Goal: Task Accomplishment & Management: Manage account settings

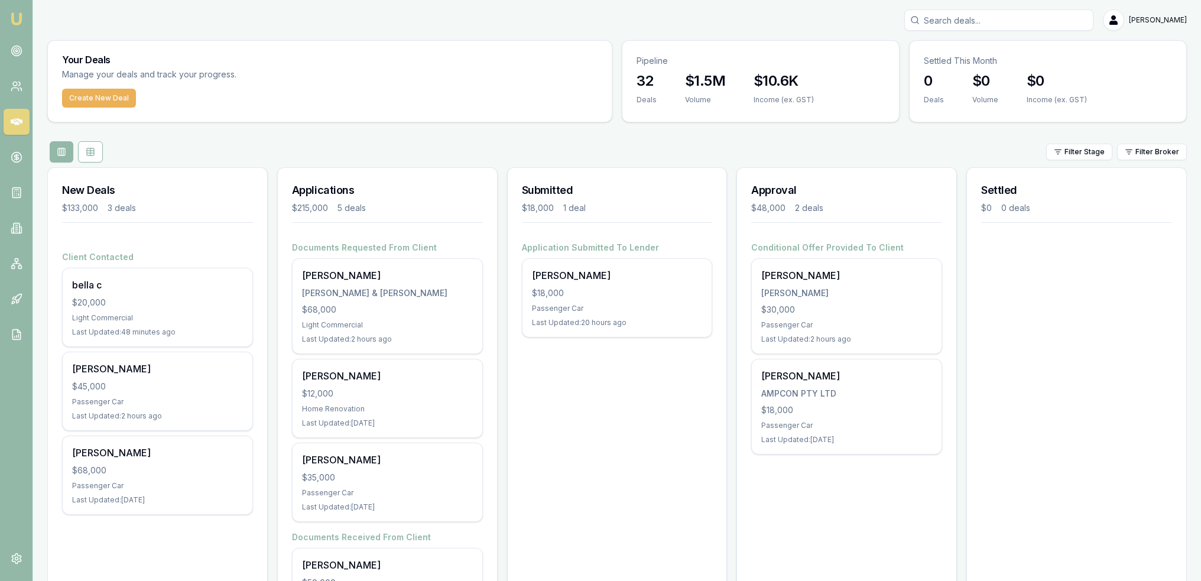
click at [213, 76] on p "Manage your deals and track your progress." at bounding box center [213, 75] width 302 height 14
click at [40, 188] on main "Your Deals Manage your deals and track your progress. Create New Deal Pipeline …" at bounding box center [616, 401] width 1167 height 723
click at [24, 68] on nav "Emu Broker" at bounding box center [16, 178] width 32 height 357
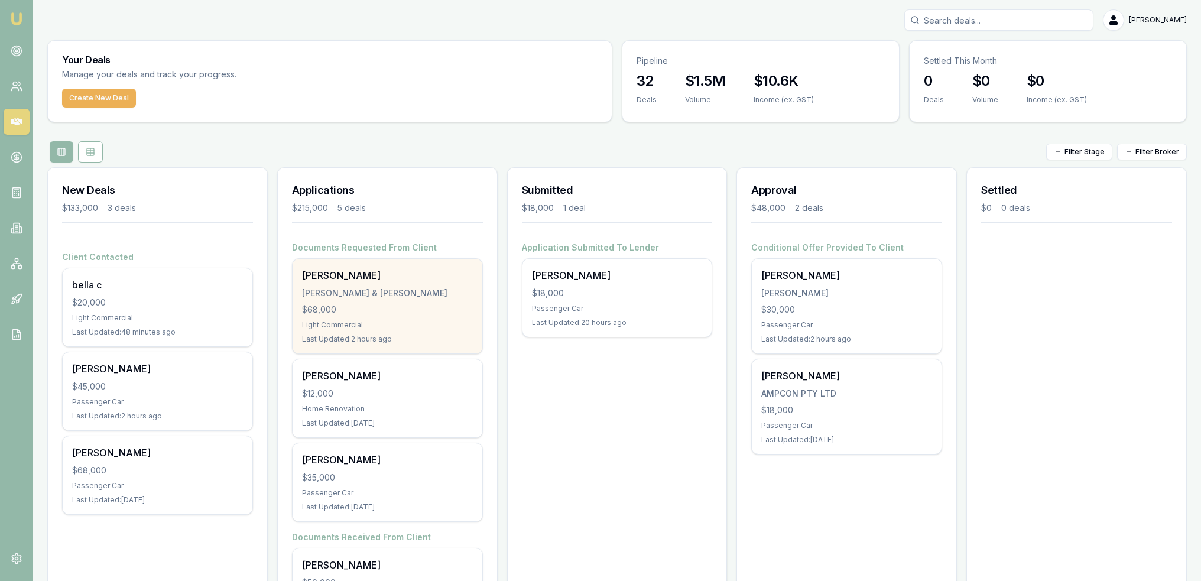
click at [292, 313] on div "Harrison Bell H.P BELL & C.G WALTER $68,000 Light Commercial Last Updated: 2 ho…" at bounding box center [387, 306] width 190 height 95
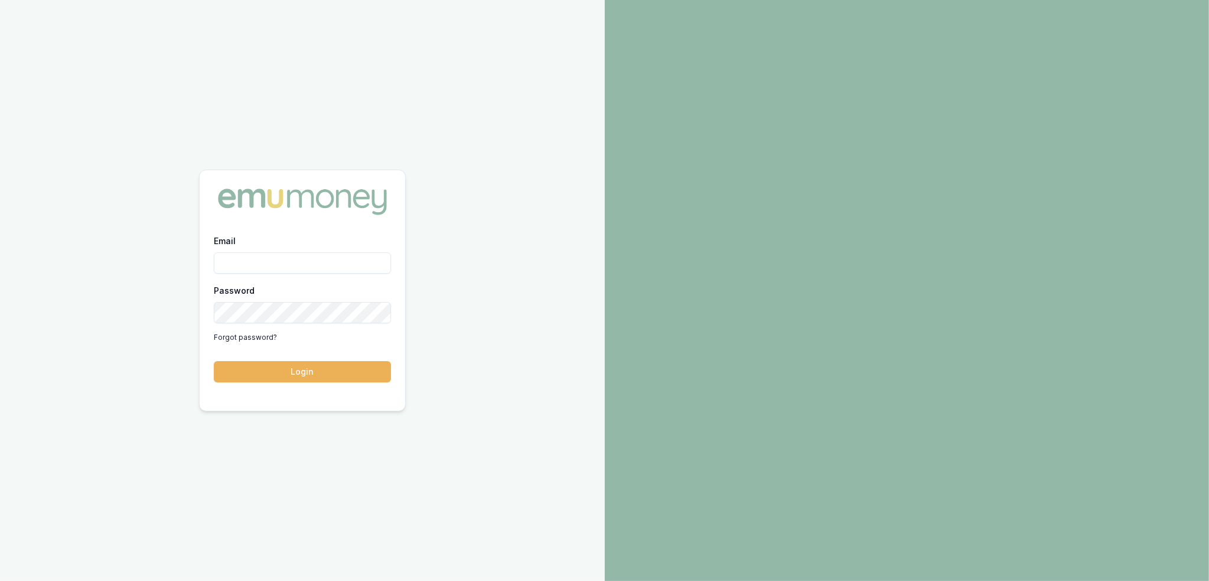
click at [267, 262] on input "Email" at bounding box center [302, 262] width 177 height 21
type input "robyn.adams@emumoney.com.au"
click at [320, 368] on button "Login" at bounding box center [302, 371] width 177 height 21
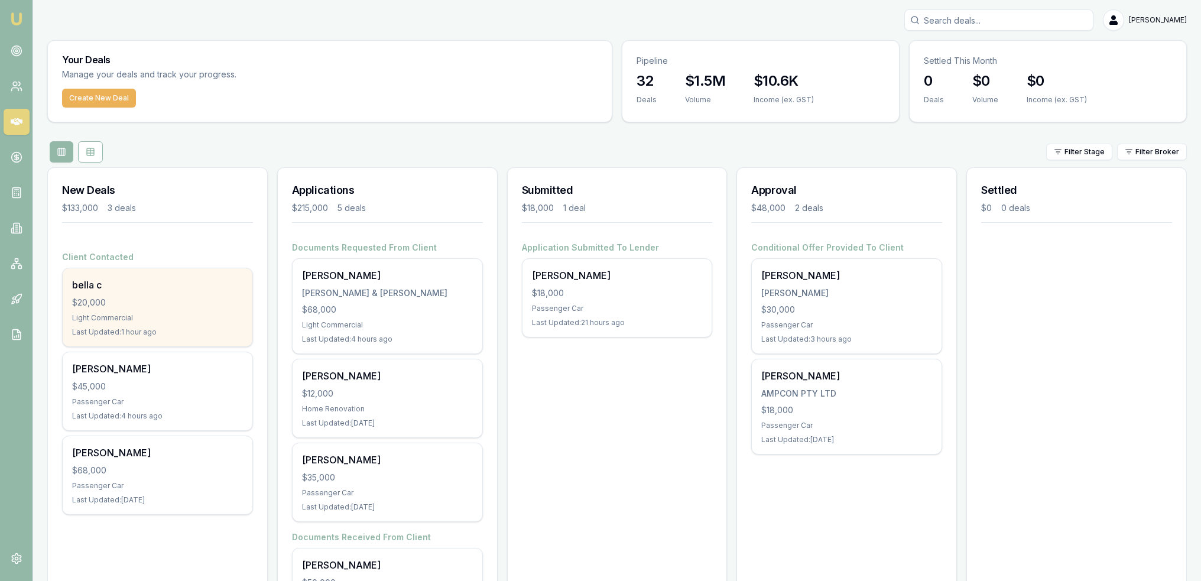
click at [122, 307] on div "$20,000" at bounding box center [157, 303] width 171 height 12
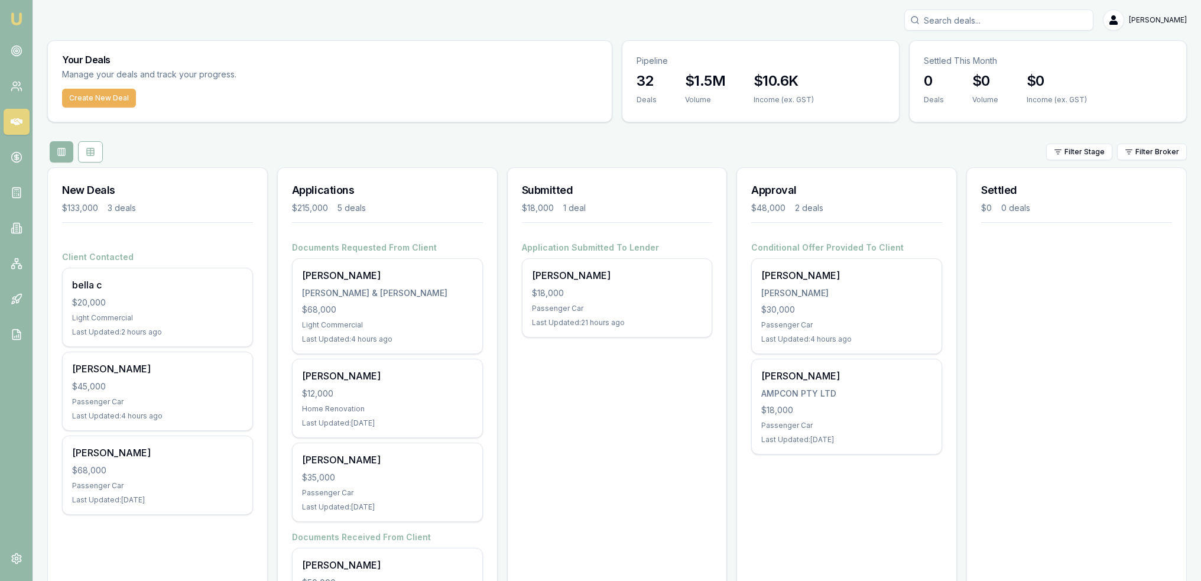
click at [17, 17] on img at bounding box center [16, 19] width 14 height 14
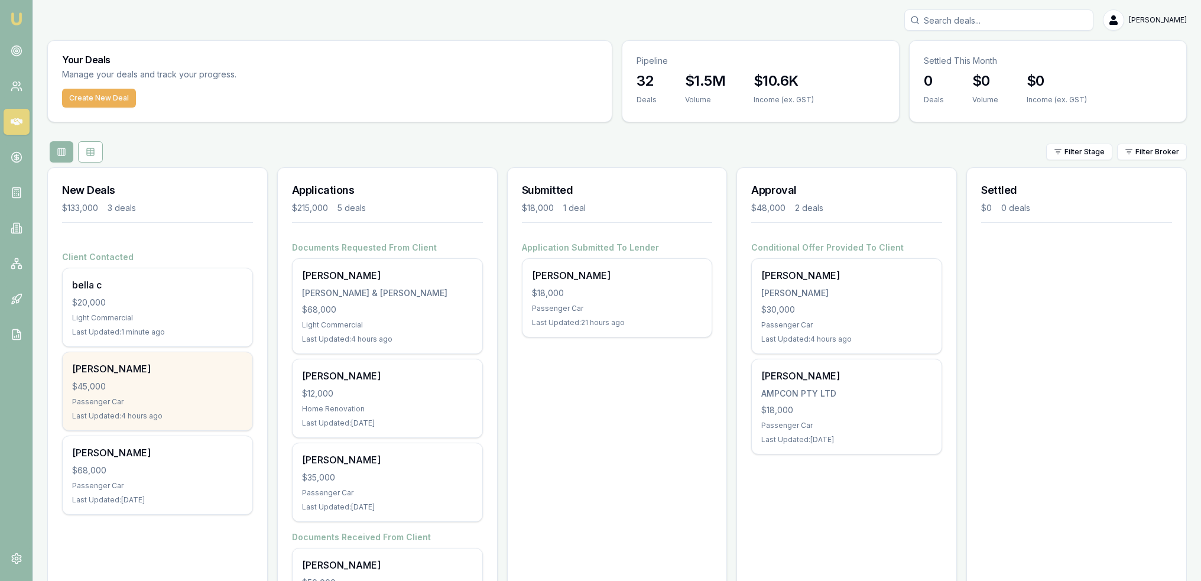
click at [112, 368] on div "Samantha Pike" at bounding box center [157, 369] width 171 height 14
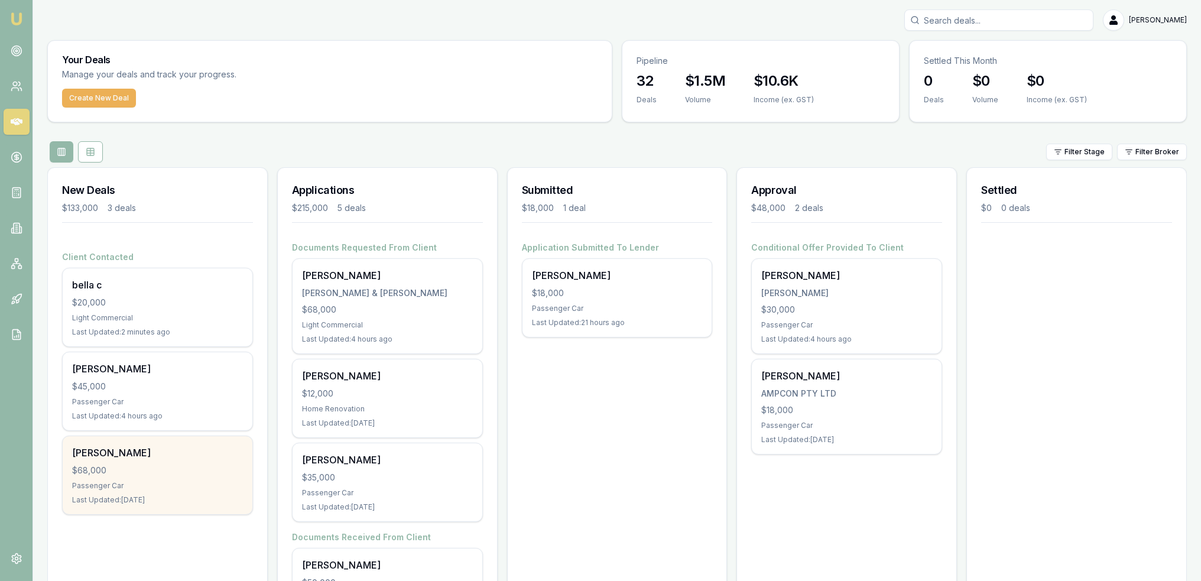
click at [172, 448] on div "William Austin" at bounding box center [157, 452] width 171 height 14
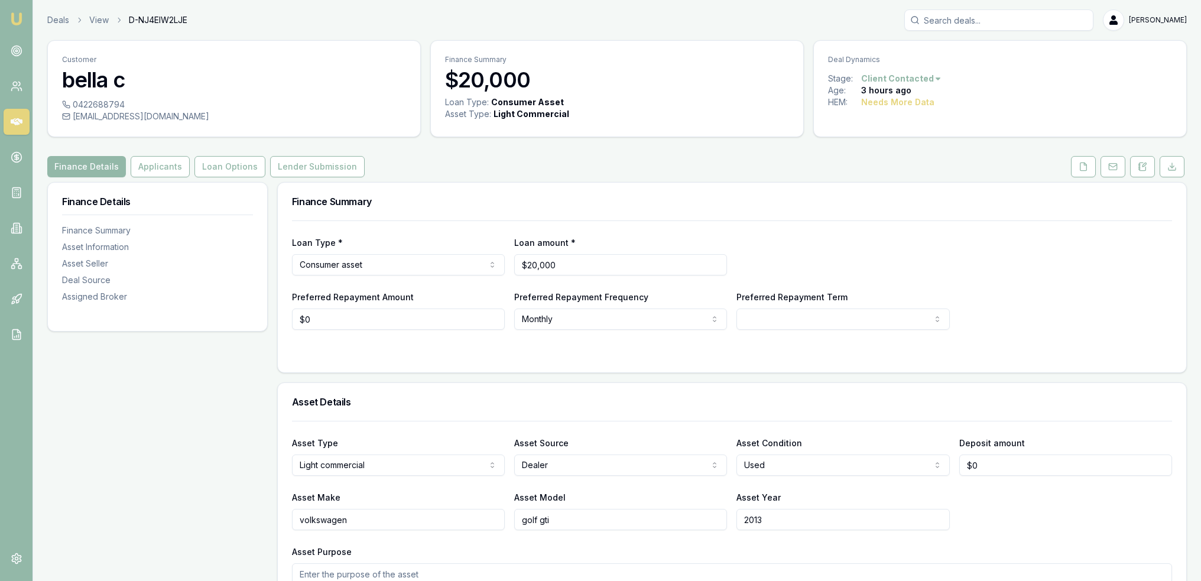
drag, startPoint x: 1084, startPoint y: 171, endPoint x: 1047, endPoint y: 198, distance: 45.7
click at [1084, 171] on button at bounding box center [1083, 166] width 25 height 21
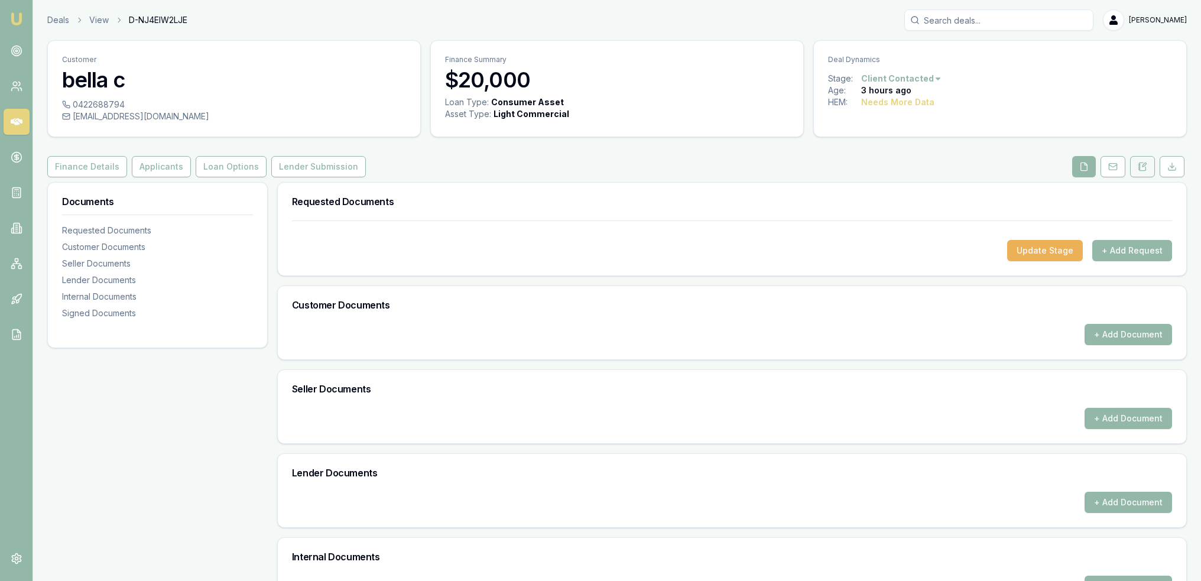
click at [1144, 165] on icon at bounding box center [1141, 166] width 9 height 9
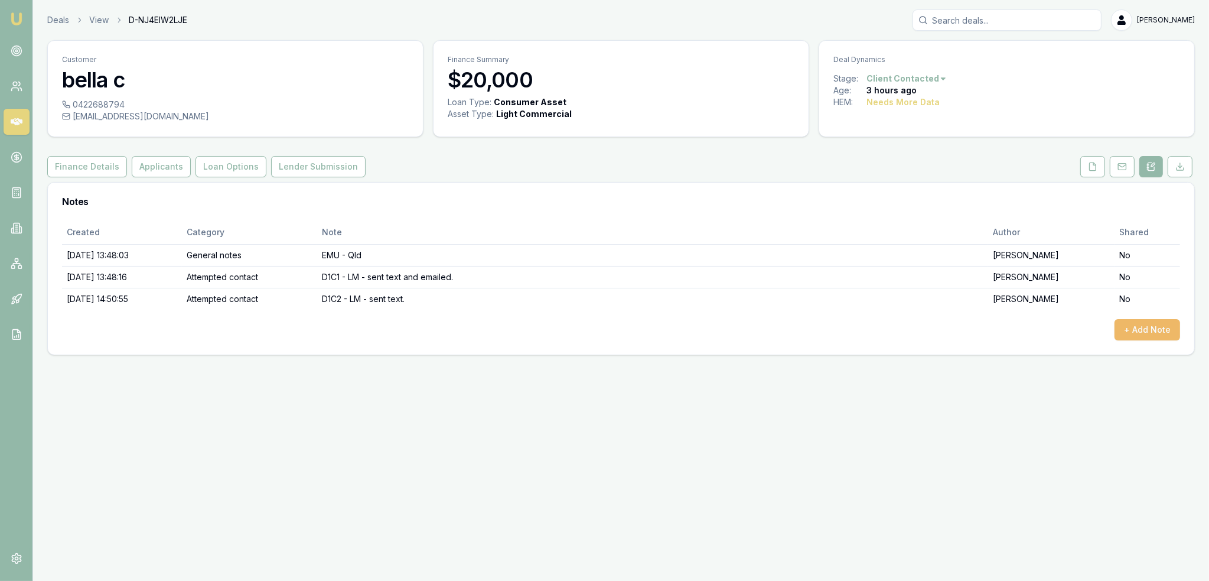
click at [1132, 331] on button "+ Add Note" at bounding box center [1148, 329] width 66 height 21
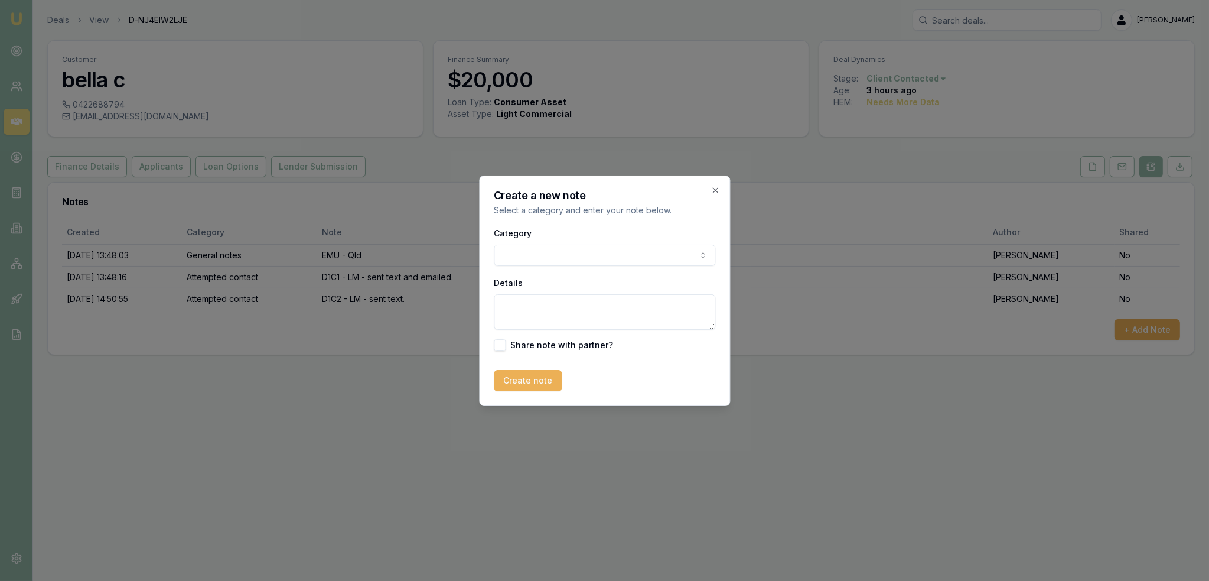
click at [525, 249] on body "Emu Broker Deals View D-NJ4EIW2LJE Robyn Adams Toggle Menu Customer bella c 042…" at bounding box center [604, 290] width 1209 height 581
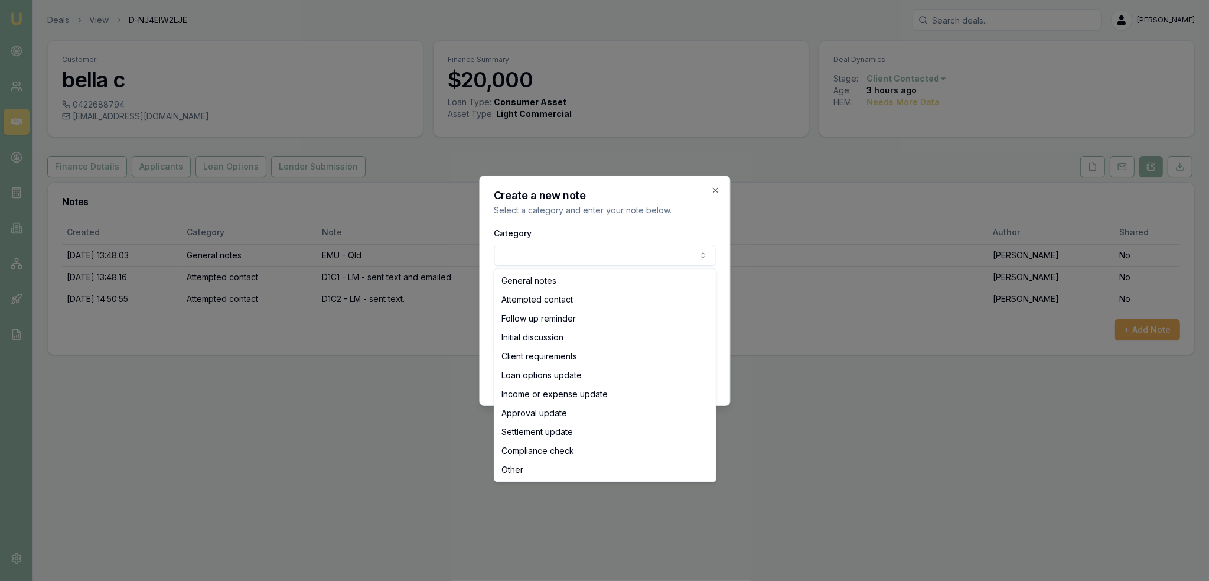
select select "ATTEMPTED_CONTACT"
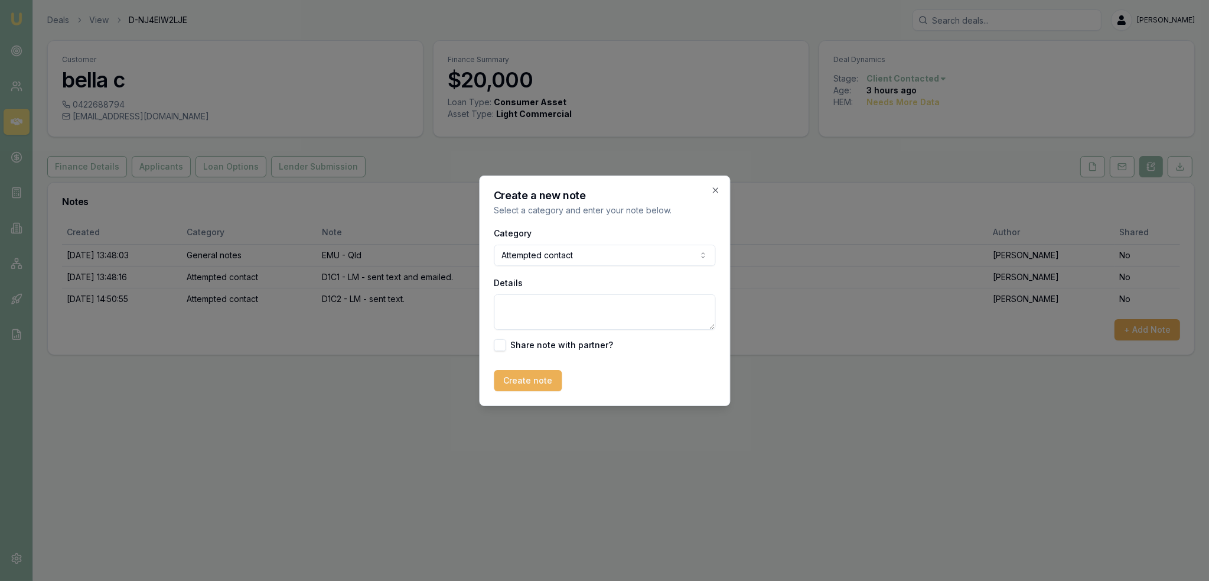
click at [529, 316] on textarea "Details" at bounding box center [605, 311] width 222 height 35
type textarea "D1C3 - LM - sent text."
click at [520, 370] on button "Create note" at bounding box center [528, 380] width 68 height 21
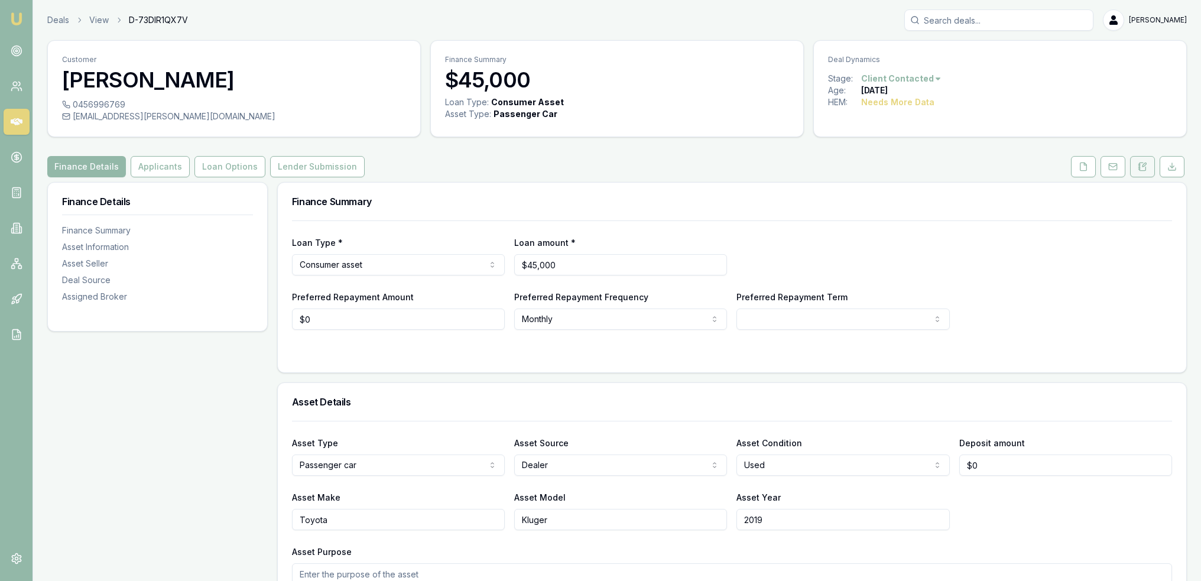
click at [1137, 156] on button at bounding box center [1142, 166] width 25 height 21
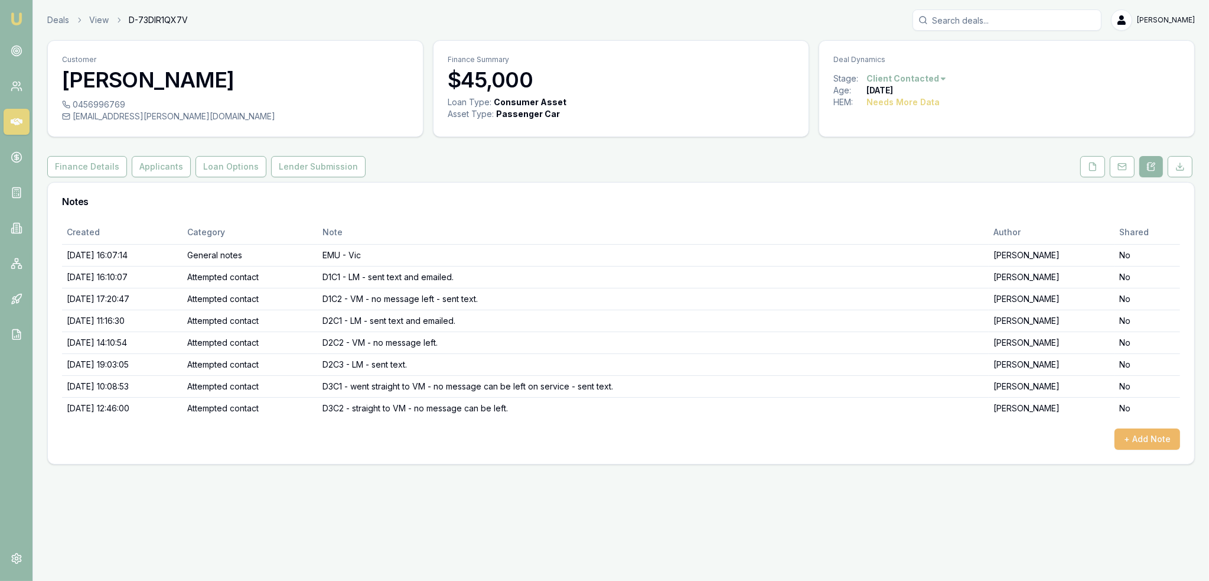
click at [1167, 443] on button "+ Add Note" at bounding box center [1148, 438] width 66 height 21
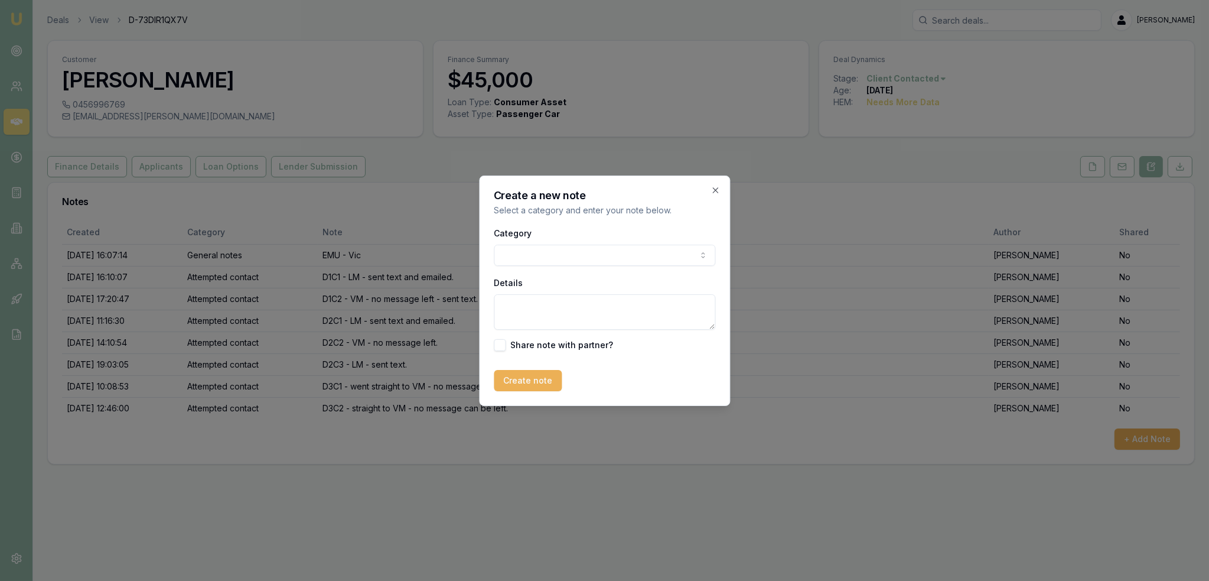
click at [561, 259] on body "Emu Broker Deals View D-73DIR1QX7V [PERSON_NAME] Toggle Menu Customer [PERSON_N…" at bounding box center [604, 290] width 1209 height 581
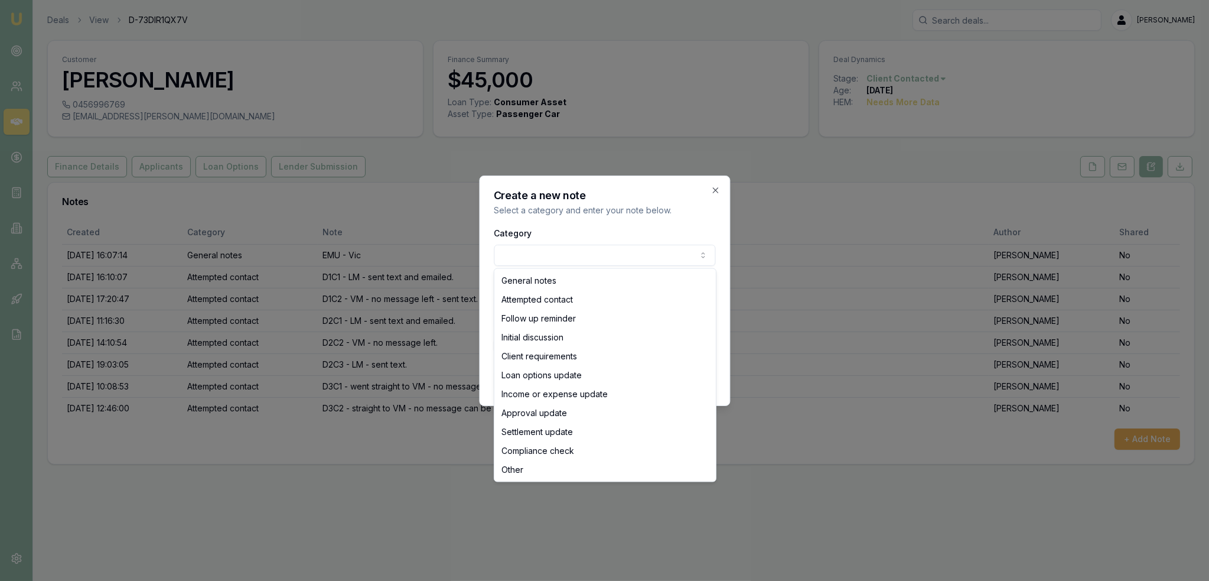
select select "ATTEMPTED_CONTACT"
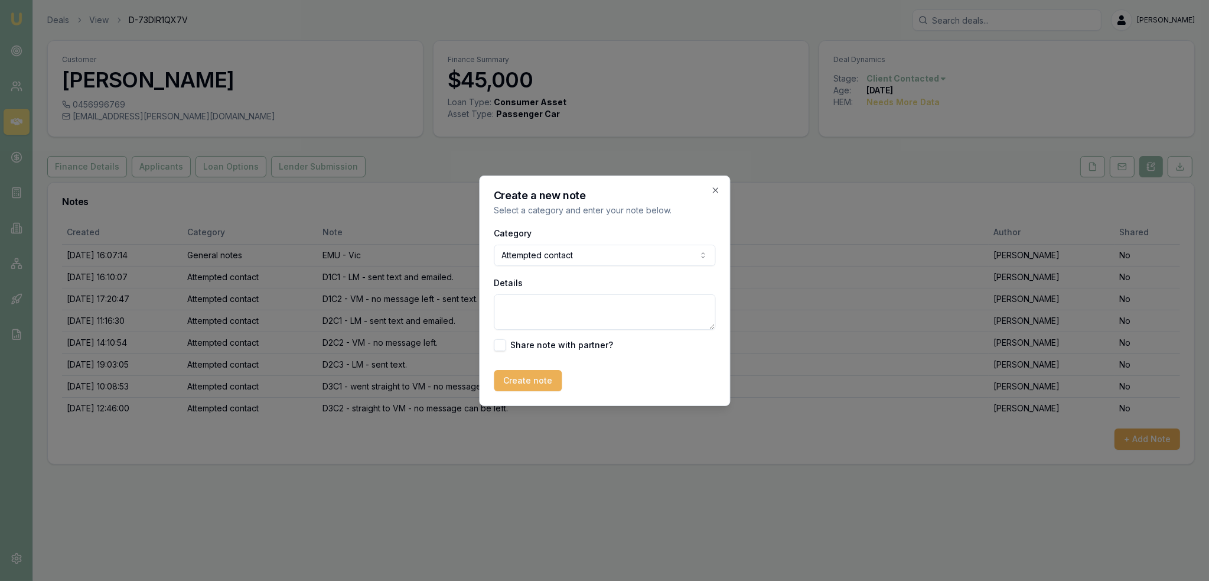
click at [562, 314] on textarea "Details" at bounding box center [605, 311] width 222 height 35
type textarea "D3C3 - no message can be left - sent text."
click at [524, 375] on button "Create note" at bounding box center [528, 380] width 68 height 21
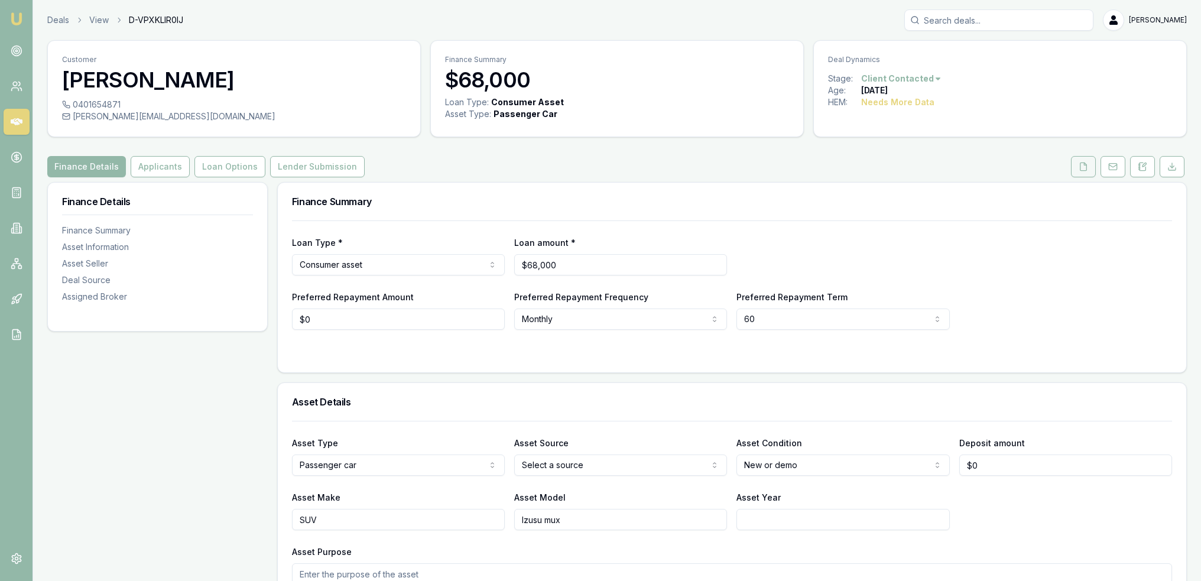
click at [1080, 164] on icon at bounding box center [1082, 166] width 9 height 9
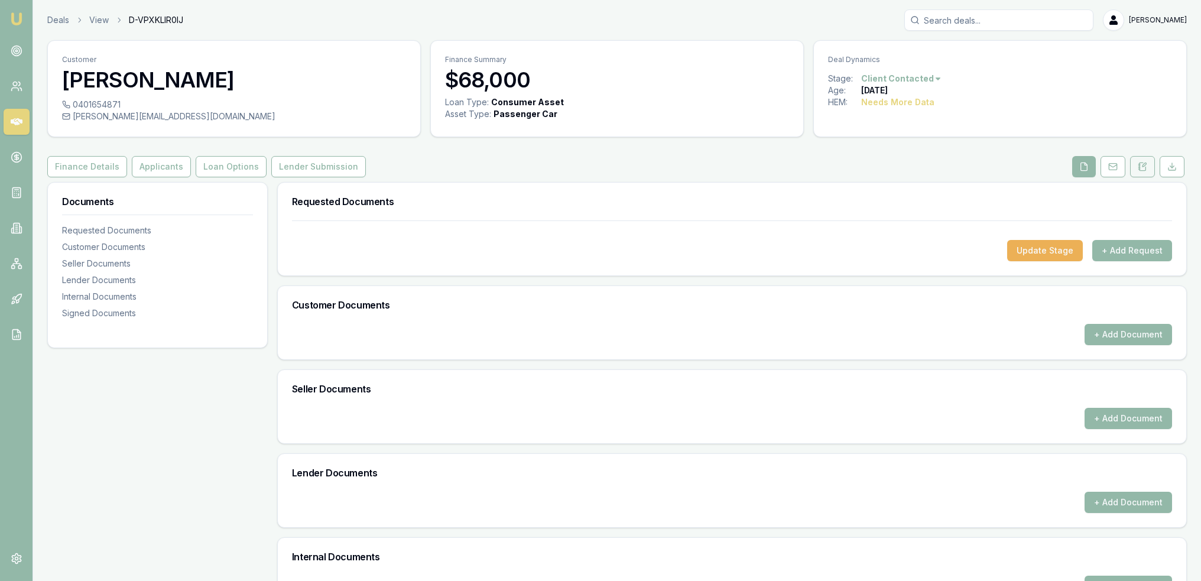
click at [1141, 162] on icon at bounding box center [1141, 166] width 9 height 9
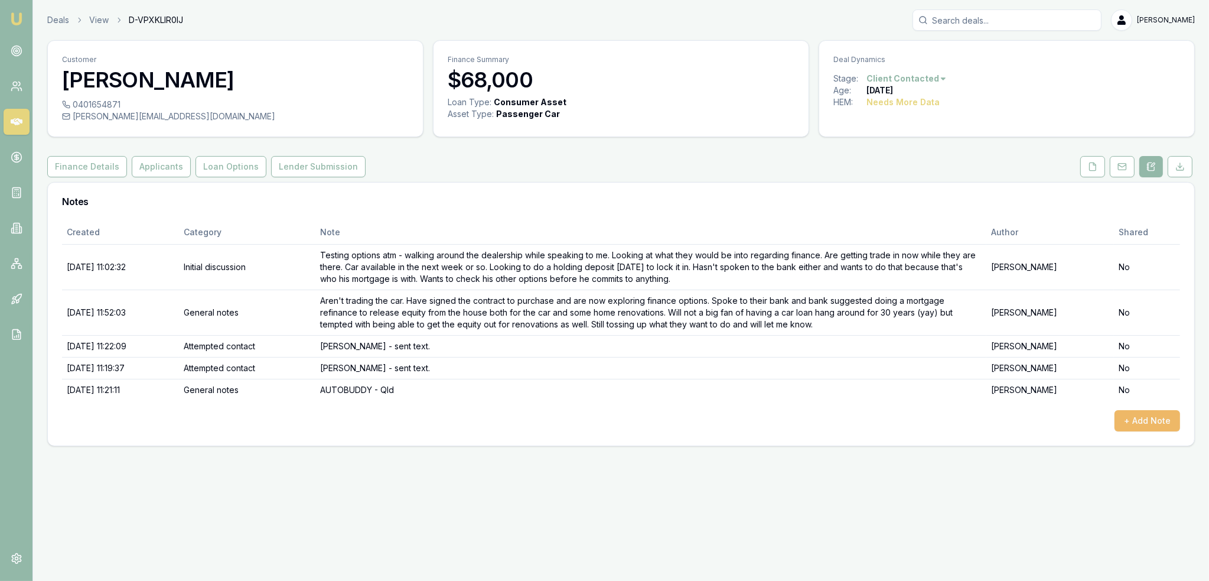
click at [1147, 422] on button "+ Add Note" at bounding box center [1148, 420] width 66 height 21
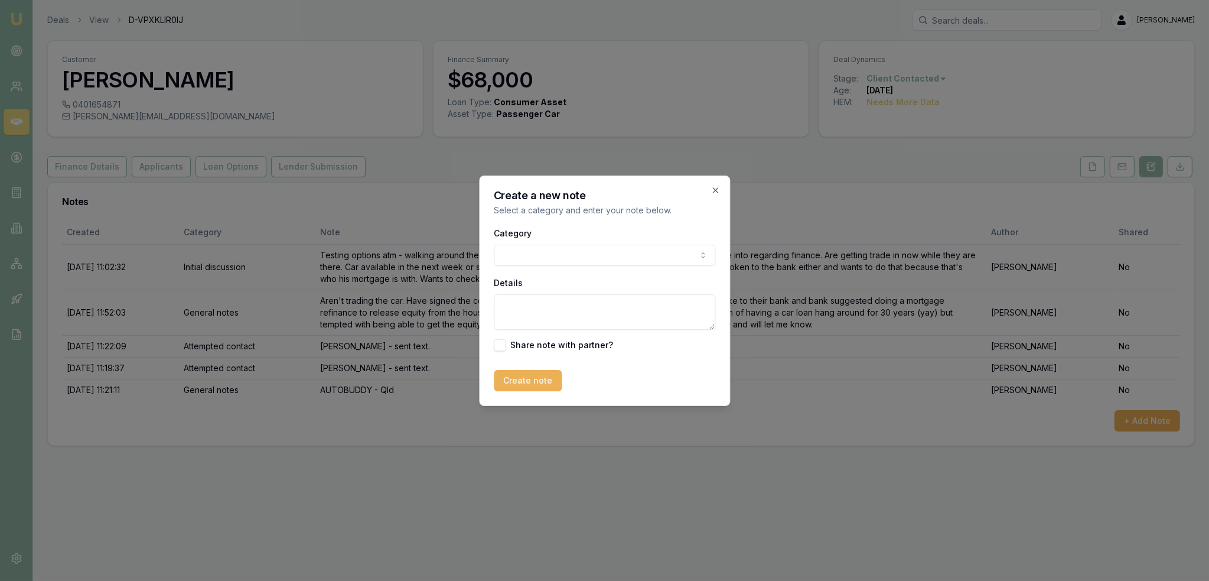
click at [619, 249] on body "Emu Broker Deals View D-VPXKLIR0IJ Robyn Adams Toggle Menu Customer William Aus…" at bounding box center [604, 290] width 1209 height 581
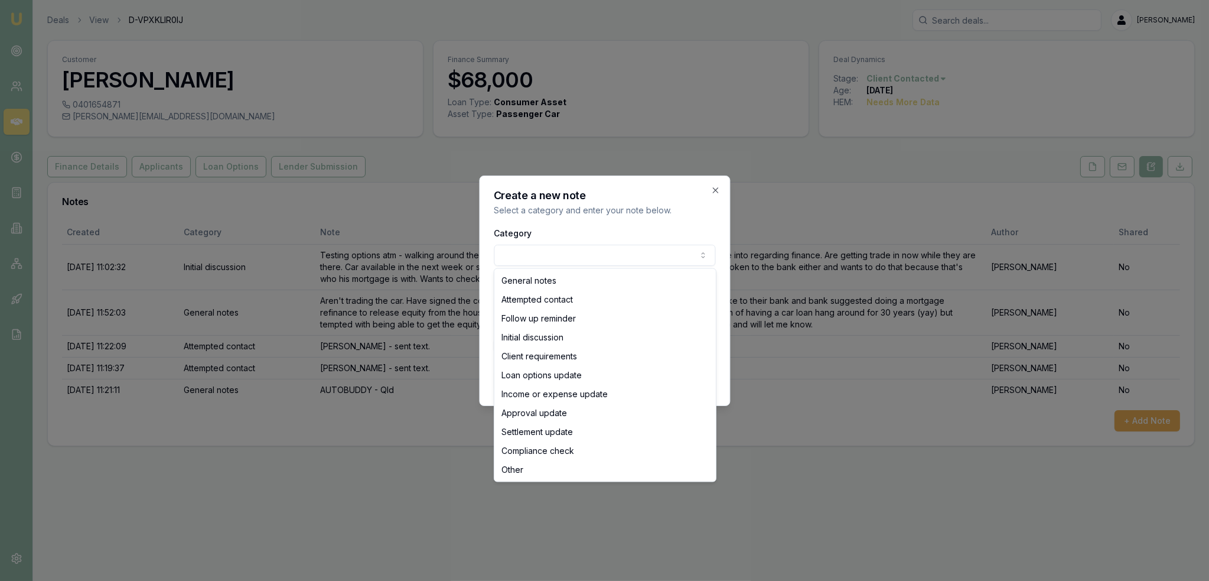
select select "ATTEMPTED_CONTACT"
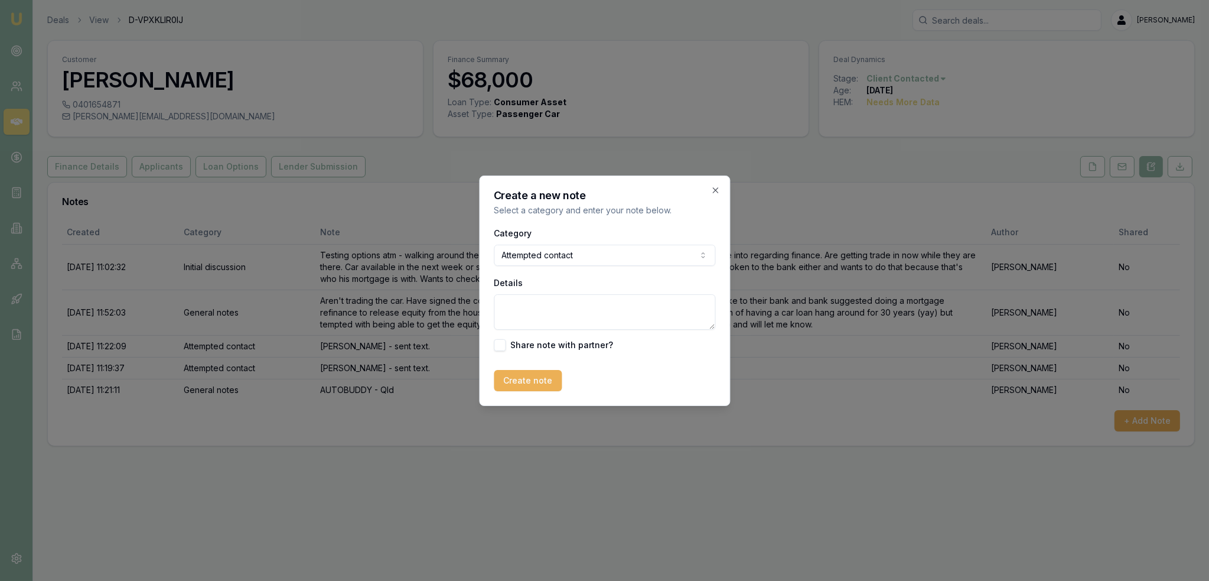
click at [619, 314] on textarea "Details" at bounding box center [605, 311] width 222 height 35
type textarea "VM -LM - sent text - re 7 yr loan term from 6.85%"
click at [536, 383] on button "Create note" at bounding box center [528, 380] width 68 height 21
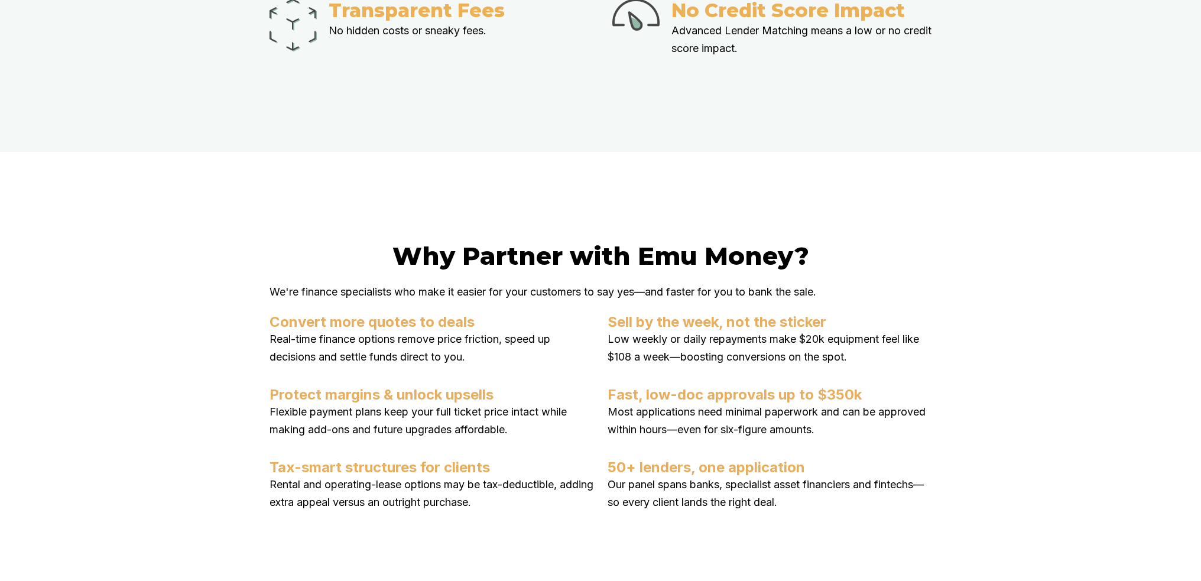
scroll to position [1654, 0]
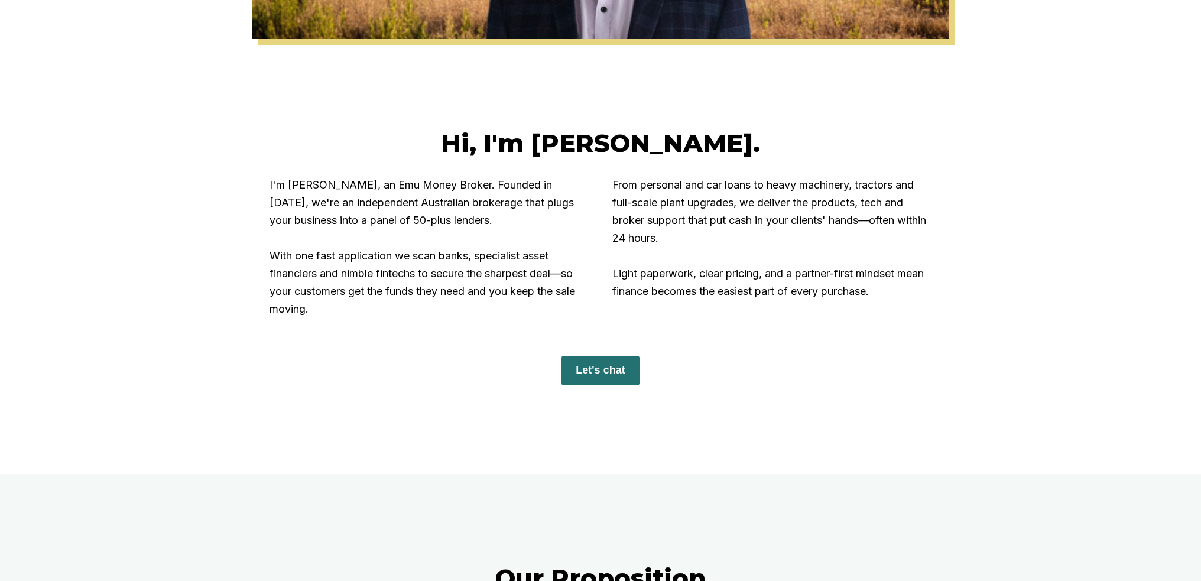
click at [603, 372] on button "Let's chat" at bounding box center [599, 371] width 77 height 30
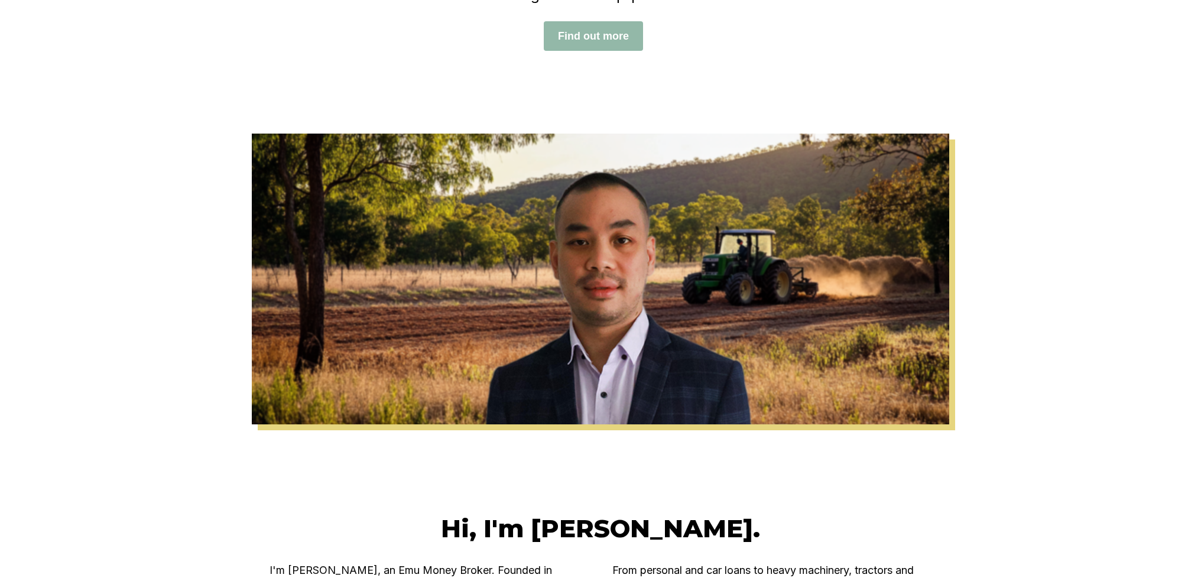
scroll to position [177, 0]
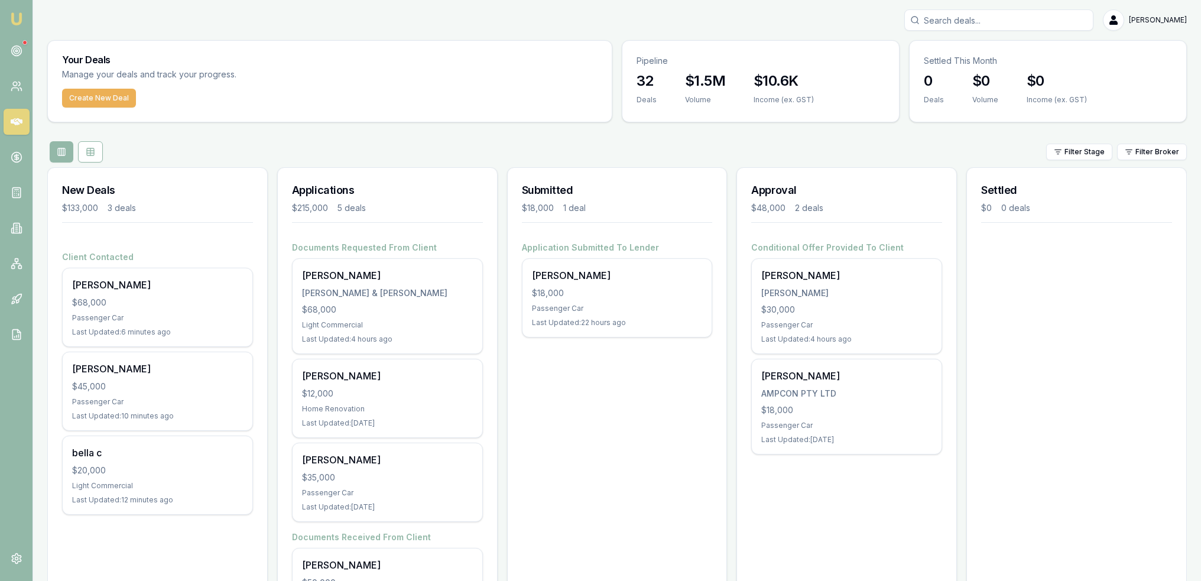
click at [15, 53] on circle at bounding box center [17, 51] width 6 height 6
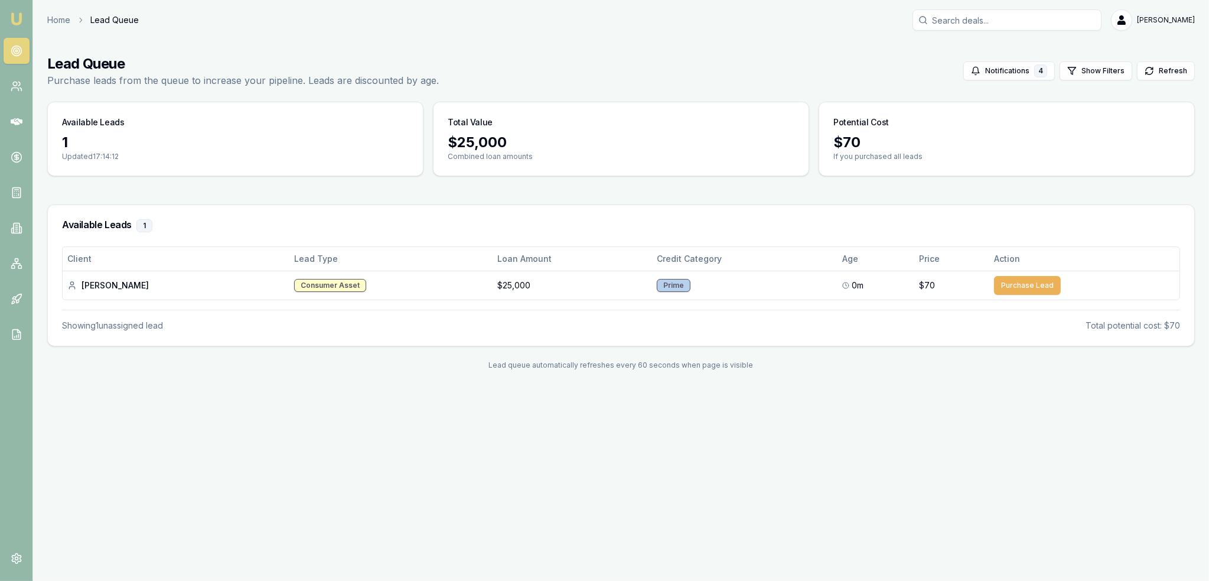
click at [17, 18] on img at bounding box center [16, 19] width 14 height 14
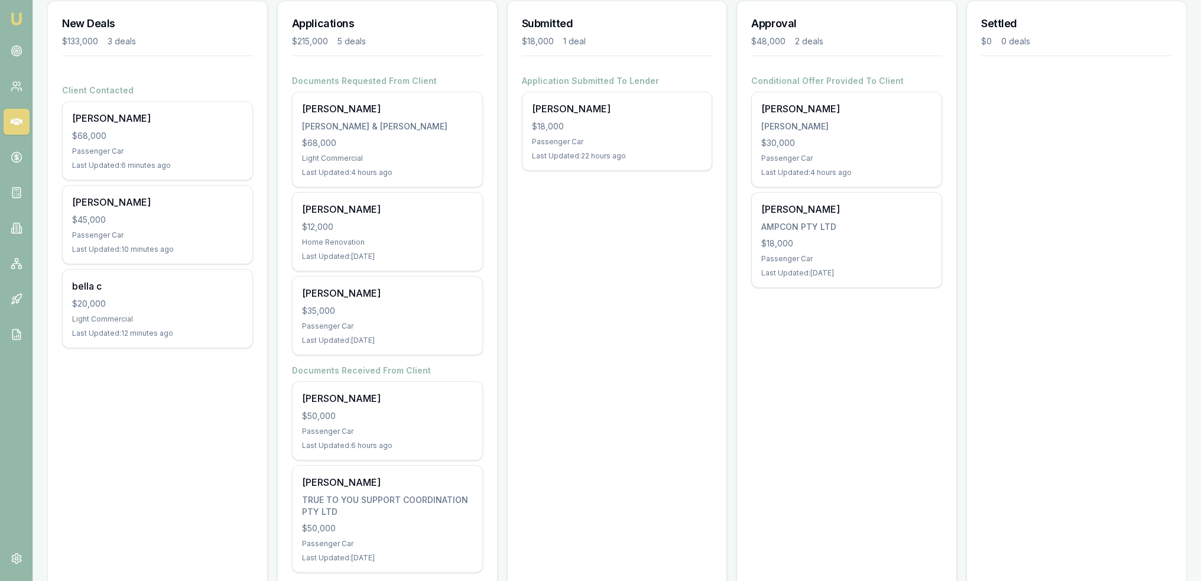
scroll to position [171, 0]
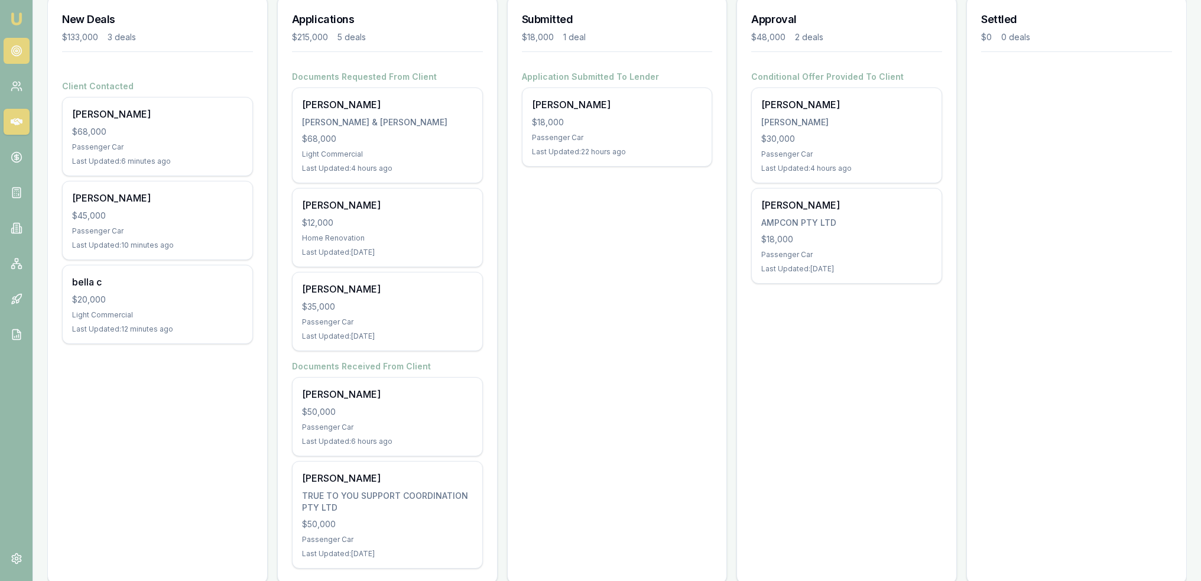
click at [9, 44] on link at bounding box center [17, 51] width 26 height 26
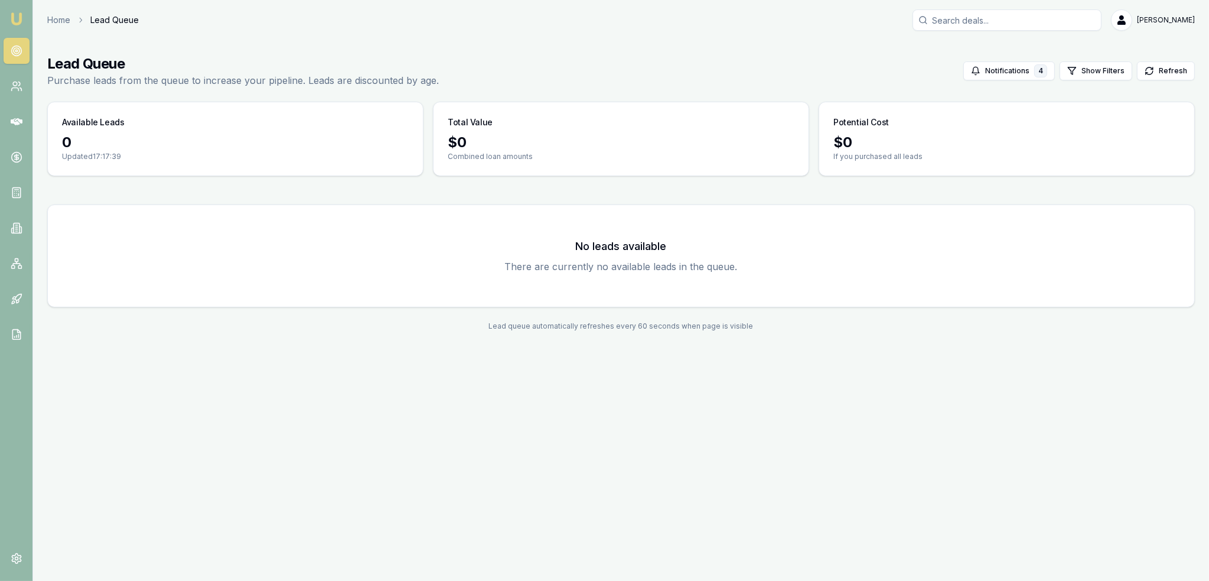
click at [18, 17] on img at bounding box center [16, 19] width 14 height 14
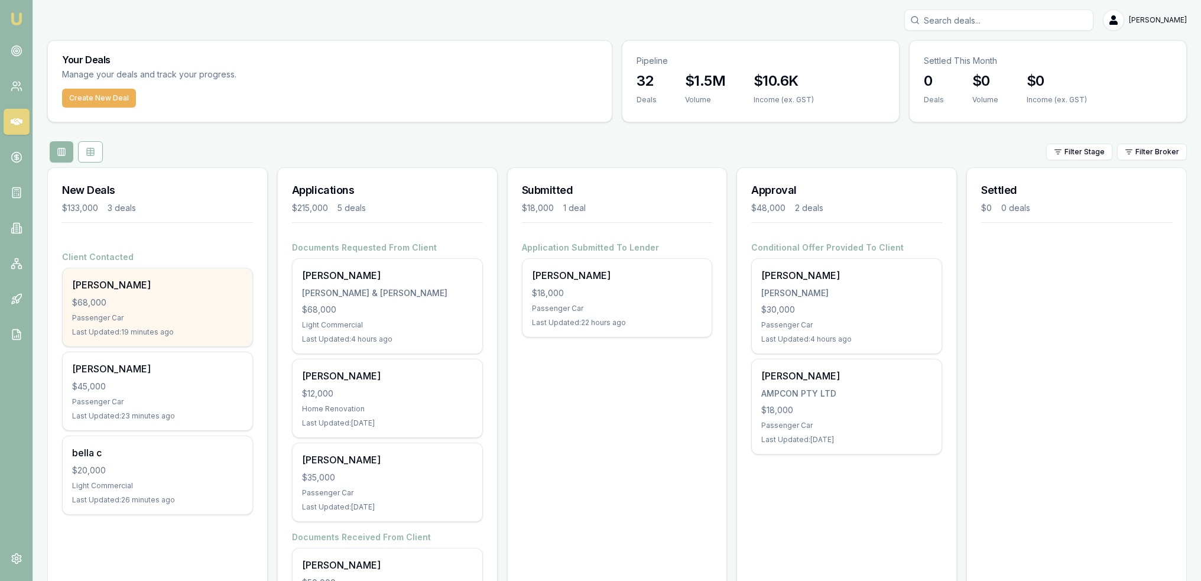
click at [149, 323] on div "William Austin $68,000 Passenger Car Last Updated: 19 minutes ago" at bounding box center [158, 307] width 190 height 78
click at [125, 323] on div "William Austin $68,000 Passenger Car Last Updated: 20 minutes ago" at bounding box center [158, 307] width 190 height 78
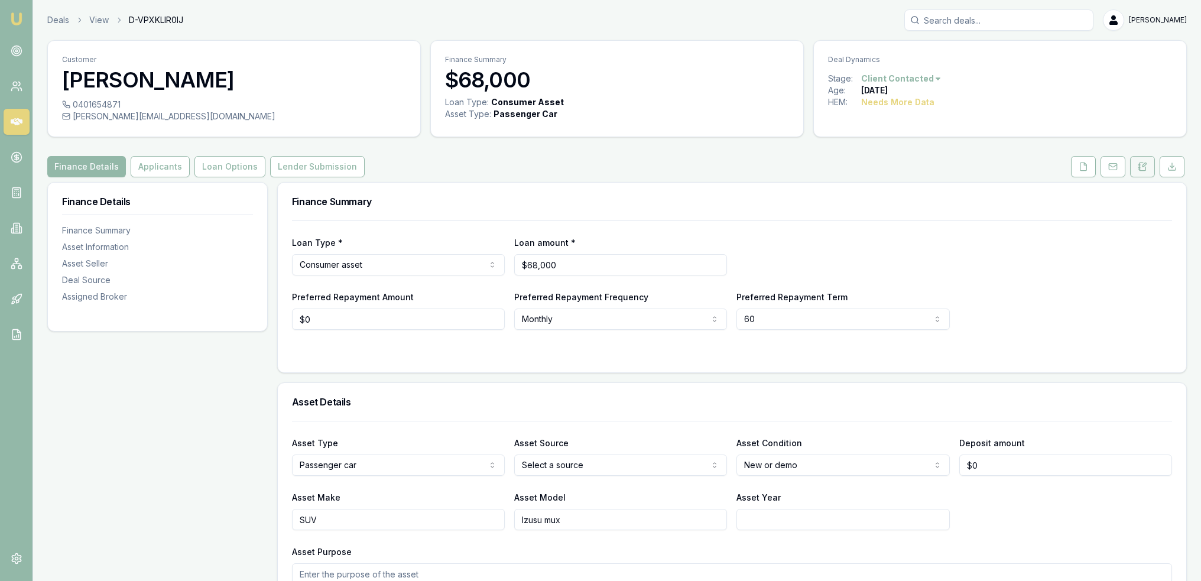
click at [1149, 164] on button at bounding box center [1142, 166] width 25 height 21
